Goal: Task Accomplishment & Management: Manage account settings

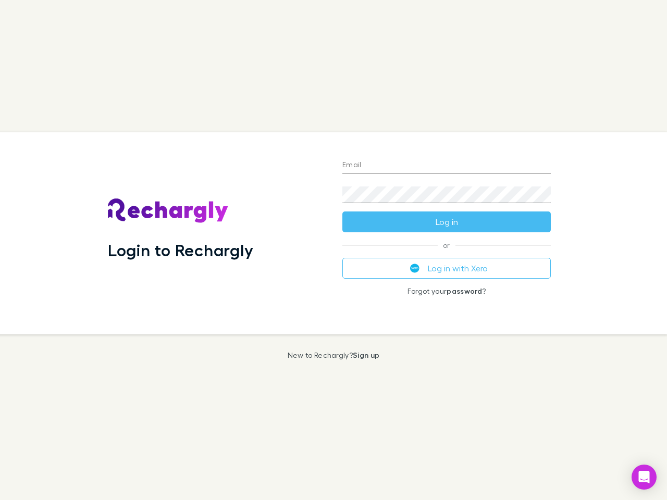
click at [333, 250] on div "Login to Rechargly" at bounding box center [217, 233] width 234 height 202
click at [446, 166] on input "Email" at bounding box center [446, 165] width 208 height 17
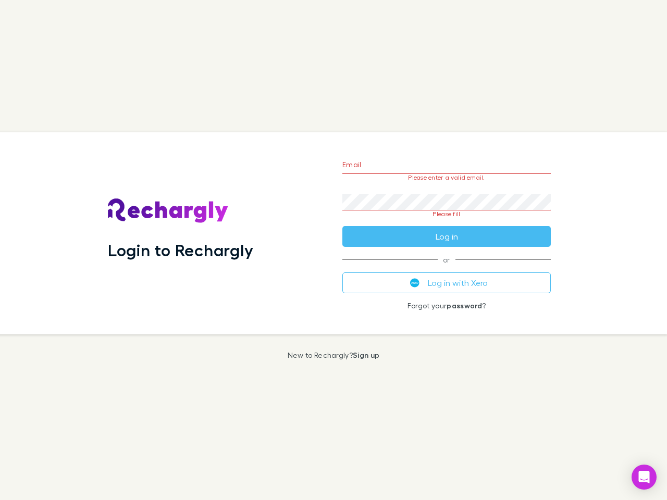
click at [446, 222] on form "Email Please enter a valid email. Password Please fill Log in" at bounding box center [446, 198] width 208 height 98
click at [446, 268] on div "Email Please enter a valid email. Password Please fill Log in or Log in with Xe…" at bounding box center [446, 233] width 225 height 202
click at [644, 477] on icon "Open Intercom Messenger" at bounding box center [644, 477] width 11 height 13
